Goal: Task Accomplishment & Management: Use online tool/utility

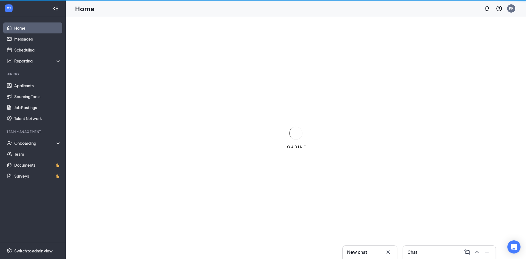
click at [367, 255] on div "New chat" at bounding box center [369, 251] width 45 height 9
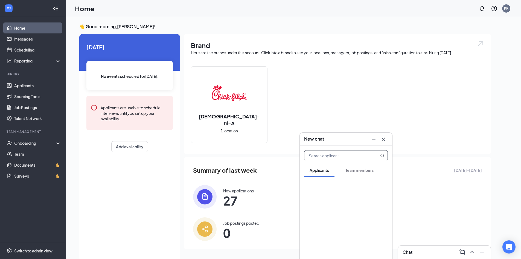
click at [384, 139] on icon "Cross" at bounding box center [383, 138] width 3 height 3
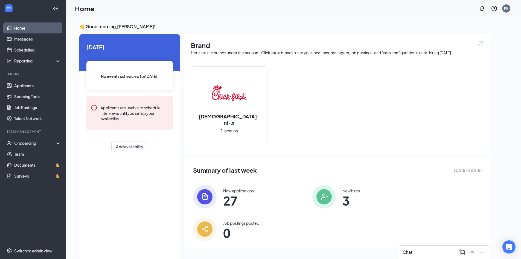
click at [252, 193] on div "New applications 27" at bounding box center [238, 197] width 31 height 18
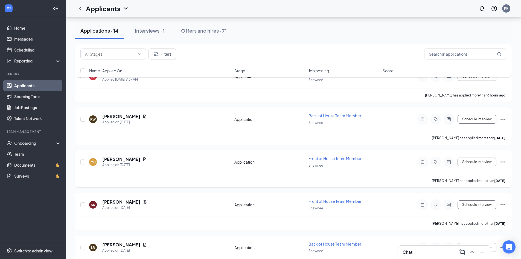
scroll to position [109, 0]
click at [502, 119] on icon "Ellipses" at bounding box center [503, 120] width 7 height 7
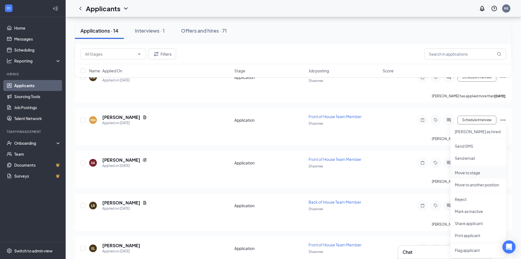
click at [477, 175] on p "Move to stage" at bounding box center [478, 172] width 47 height 5
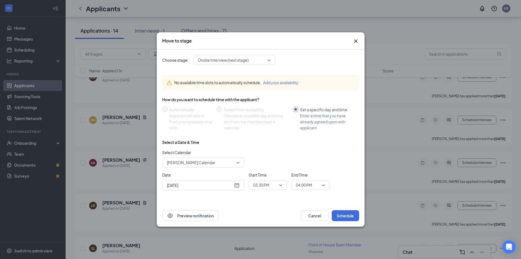
click at [238, 185] on div "[DATE]" at bounding box center [203, 185] width 73 height 6
type input "[DATE]"
click at [200, 161] on td "27" at bounding box center [200, 164] width 10 height 8
click at [278, 186] on span "03:30 PM" at bounding box center [267, 185] width 29 height 8
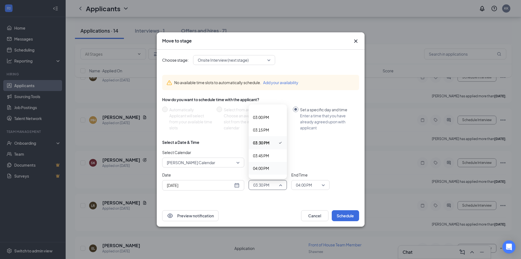
click at [264, 169] on span "04:00 PM" at bounding box center [261, 168] width 16 height 6
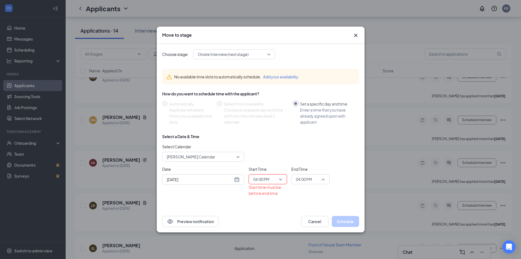
click at [323, 177] on span "04:00 PM" at bounding box center [310, 179] width 29 height 8
click at [307, 145] on span "04:45 PM" at bounding box center [304, 148] width 16 height 6
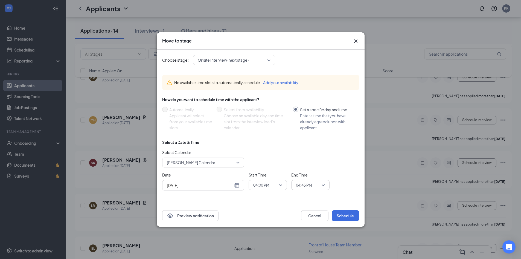
click at [286, 199] on div "Choose stage: Onsite Interview (next stage) No available time slots to automati…" at bounding box center [260, 127] width 197 height 155
click at [349, 216] on button "Schedule" at bounding box center [345, 215] width 27 height 11
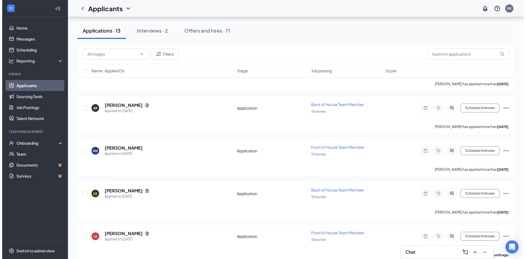
scroll to position [430, 0]
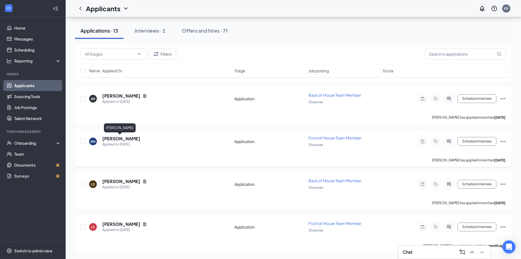
click at [122, 140] on h5 "[PERSON_NAME]" at bounding box center [121, 139] width 38 height 6
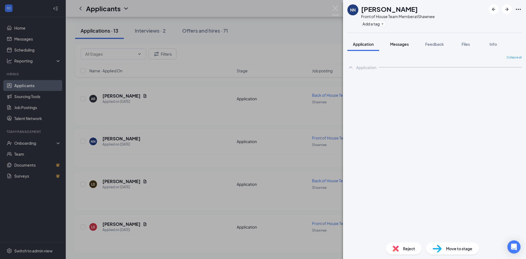
click at [394, 44] on span "Messages" at bounding box center [399, 44] width 19 height 5
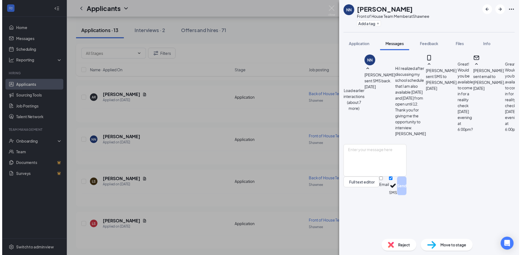
scroll to position [318, 0]
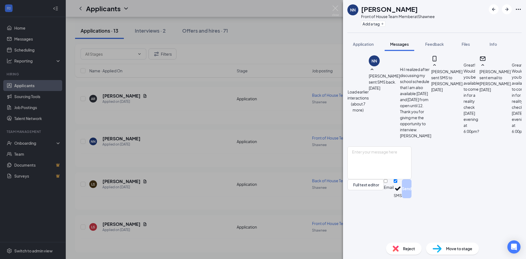
click at [157, 101] on div "[PERSON_NAME] Front of House Team Member at Shawnee Add a tag Application Messa…" at bounding box center [263, 129] width 526 height 259
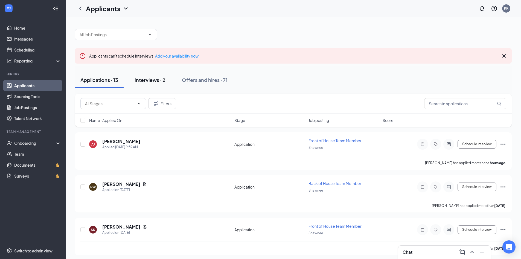
click at [154, 87] on button "Interviews · 2" at bounding box center [150, 80] width 42 height 16
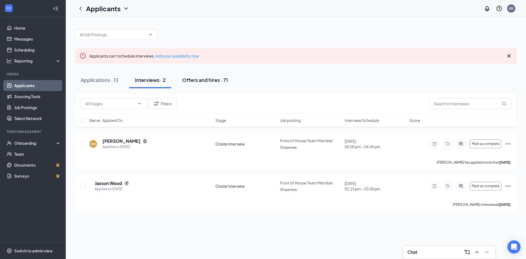
click at [186, 83] on div "Offers and hires · 71" at bounding box center [205, 79] width 46 height 7
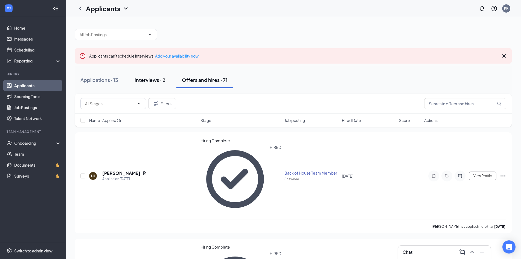
click at [149, 80] on div "Interviews · 2" at bounding box center [150, 79] width 31 height 7
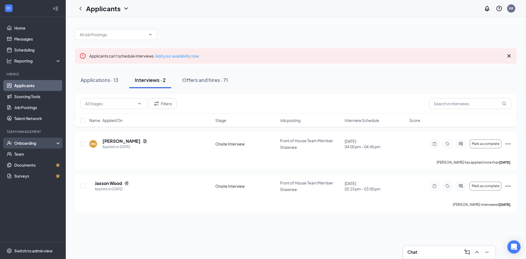
click at [40, 142] on div "Onboarding" at bounding box center [35, 142] width 42 height 5
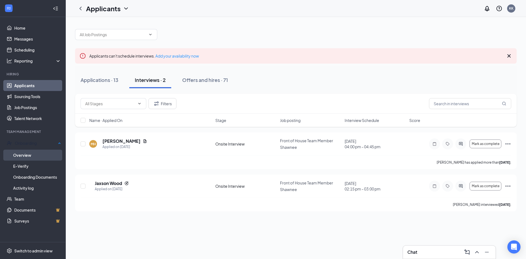
click at [36, 155] on link "Overview" at bounding box center [37, 154] width 48 height 11
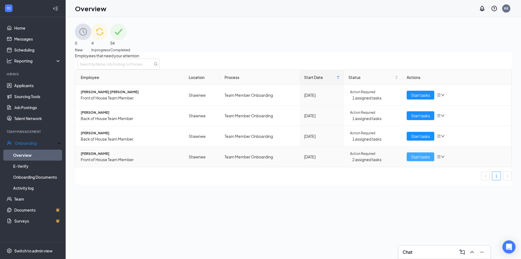
click at [424, 160] on span "Start tasks" at bounding box center [420, 157] width 19 height 6
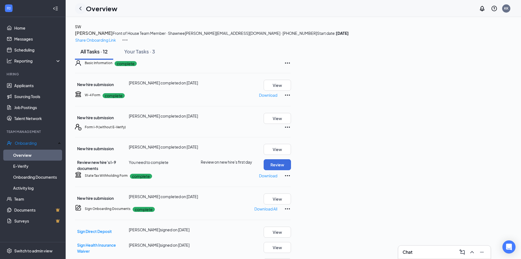
click at [85, 11] on div "Overview" at bounding box center [96, 8] width 42 height 11
click at [77, 10] on div at bounding box center [80, 8] width 11 height 11
click at [80, 10] on icon "ChevronLeft" at bounding box center [80, 8] width 7 height 7
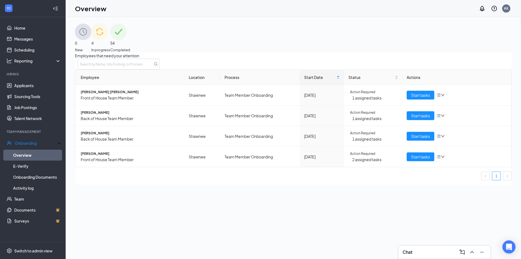
click at [57, 9] on icon "Collapse" at bounding box center [55, 8] width 5 height 5
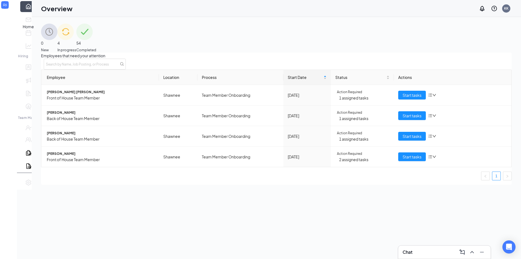
click at [34, 12] on link "Home" at bounding box center [36, 6] width 5 height 11
